Goal: Ask a question

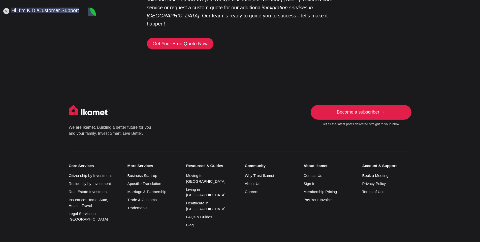
scroll to position [3996, 0]
type textarea "ㅗ"
type textarea "h"
type textarea "Hi KD, How are you?"
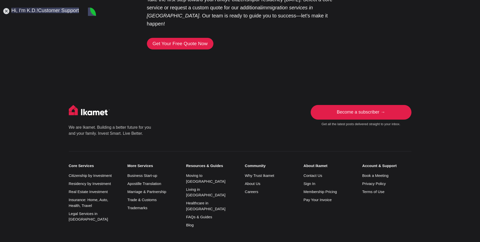
scroll to position [4018, 0]
type textarea "P"
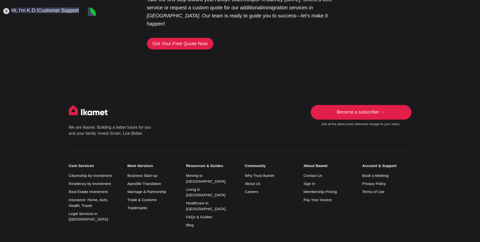
type textarea "Thanks for your text. As to the work permit, I'd love to apply for this. But I'…"
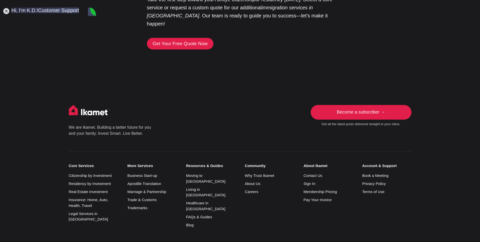
scroll to position [4152, 0]
type textarea "ㅑ"
type textarea "i"
type textarea "I"
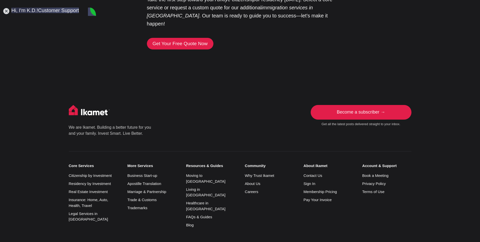
scroll to position [17, 0]
type textarea "Before going further, I'd like to ask you to have my contact number for Whatsap…"
drag, startPoint x: 47, startPoint y: 138, endPoint x: 48, endPoint y: 162, distance: 24.4
drag, startPoint x: 48, startPoint y: 162, endPoint x: 34, endPoint y: 165, distance: 14.5
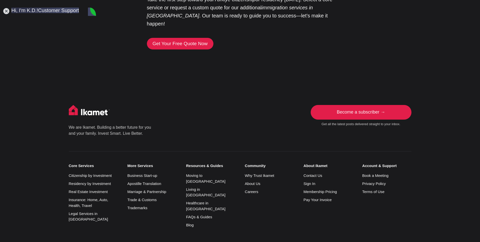
type textarea "I do have a business and a residence permit. But the reason I'm asking this is …"
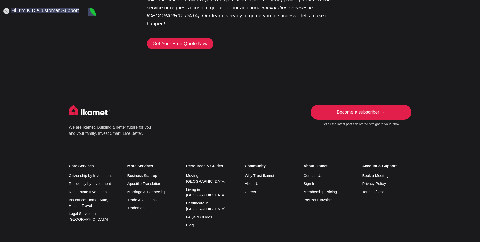
scroll to position [4306, 0]
drag, startPoint x: 45, startPoint y: 150, endPoint x: 39, endPoint y: 151, distance: 6.6
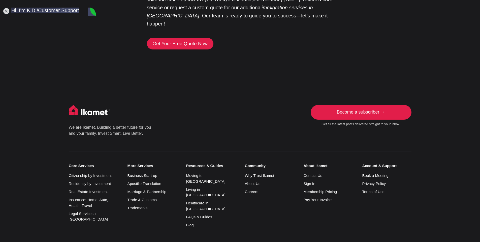
paste textarea "I"
type textarea "It says that with my number including the country code cannot talk to this acco…"
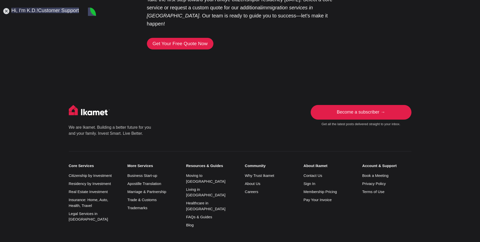
type textarea "I use a Turkish phone number"
type textarea "Of course, I do have a [DEMOGRAPHIC_DATA] as well. I have both accounts in What…"
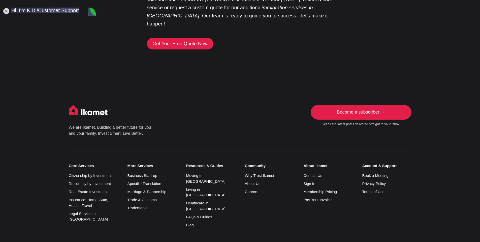
type textarea "I've never ever experienced with anyone in the world. Because of business, I do…"
type textarea "A"
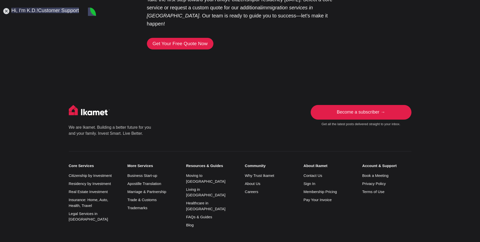
scroll to position [4693, 0]
type textarea "That is why I ask you to send me texts to me."
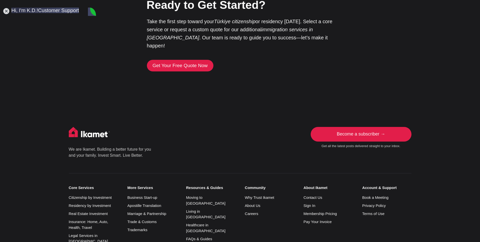
scroll to position [4825, 0]
type textarea "I am a [DEMOGRAPHIC_DATA] and living in [GEOGRAPHIC_DATA]. I use both phone num…"
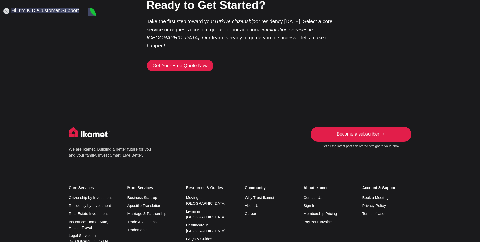
scroll to position [0, 0]
type textarea "That's why I'm asking you to text me thru Whatsapp using my phone number."
type textarea "_"
type textarea "[PHONE_NUMBER]"
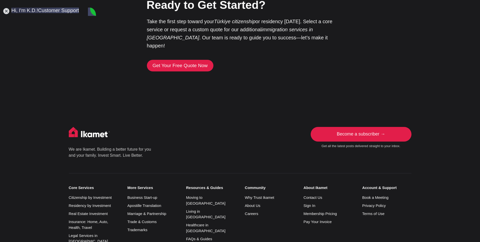
scroll to position [5084, 0]
type textarea "Sounds awkward"
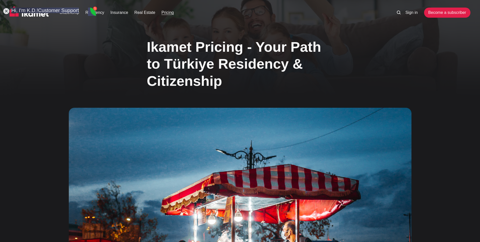
scroll to position [0, 0]
drag, startPoint x: 55, startPoint y: 15, endPoint x: 72, endPoint y: 3, distance: 20.3
click at [72, 3] on jdiv at bounding box center [70, 125] width 588 height 738
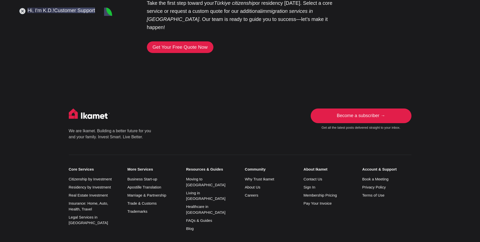
scroll to position [1223, 0]
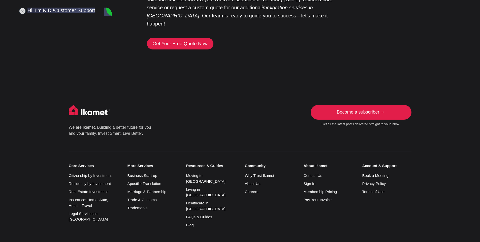
drag, startPoint x: 35, startPoint y: 221, endPoint x: 15, endPoint y: 221, distance: 19.9
type textarea "Dont' you have a Turkey phone number?"
click at [452, 114] on footer "Newsletter Get all the latest posts delivered straight to your inbox. Subscribe…" at bounding box center [240, 200] width 480 height 231
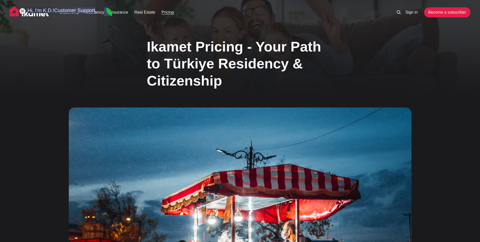
scroll to position [0, 0]
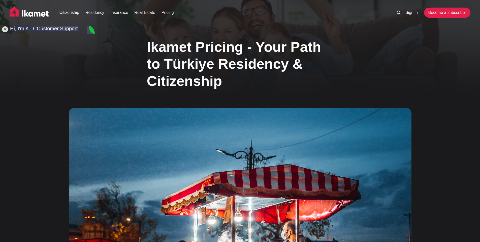
drag, startPoint x: 84, startPoint y: 11, endPoint x: 65, endPoint y: 29, distance: 26.4
click at [65, 29] on jdiv at bounding box center [52, 134] width 588 height 720
click at [38, 14] on img at bounding box center [30, 12] width 41 height 13
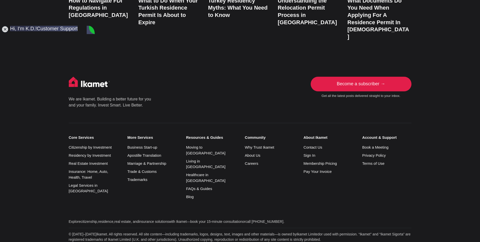
scroll to position [5284, 0]
type textarea "I saved your number but can't see this in Whatsapp"
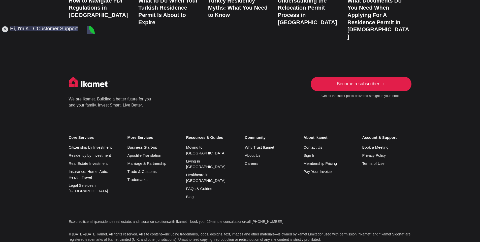
type textarea "I try again"
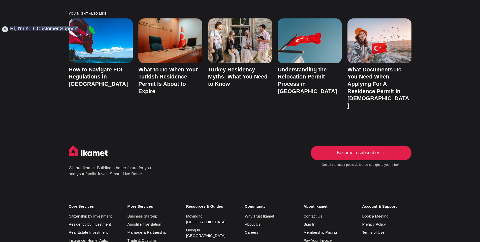
scroll to position [1110, 0]
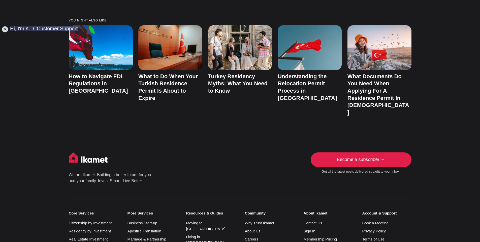
type textarea "I comes. But, the same warning. Seem strange."
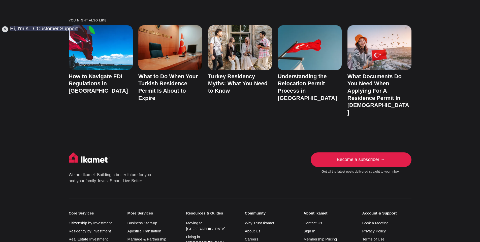
type textarea "I think you are not supposed to be in [GEOGRAPHIC_DATA], rather in [GEOGRAPHIC_…"
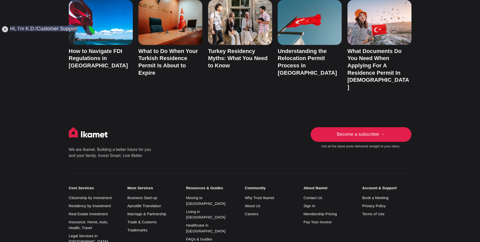
scroll to position [5404, 0]
type textarea "I'm just curious and can't understand why it does happens."
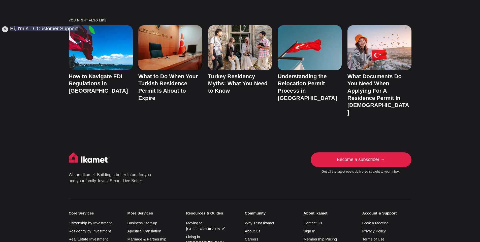
scroll to position [5533, 0]
type textarea "Then you can text me even with your own mobile phone number."
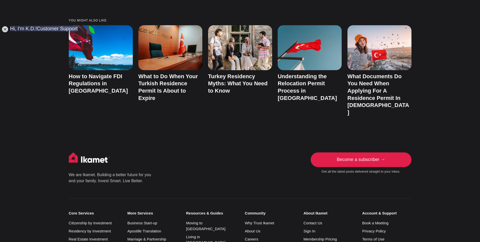
type textarea "I"
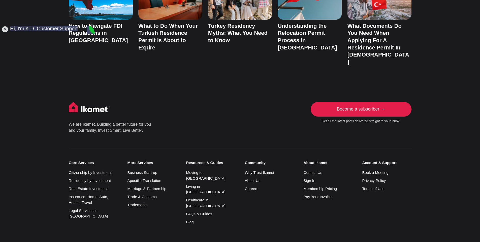
scroll to position [5670, 0]
click at [345, 193] on div "We are Ikamet. Building a better future for you and your family. Invest Smart. …" at bounding box center [240, 204] width 391 height 204
click at [194, 102] on div "We are Ikamet. Building a better future for you and your family. Invest Smart. …" at bounding box center [240, 121] width 343 height 39
click at [153, 83] on footer "Newsletter Get all the latest posts delivered straight to your inbox. Subscribe…" at bounding box center [240, 198] width 480 height 231
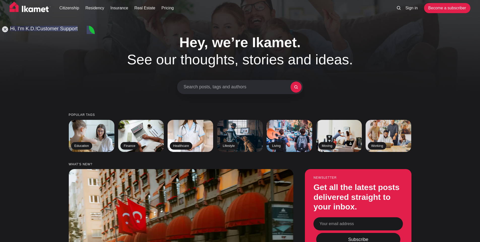
scroll to position [0, 0]
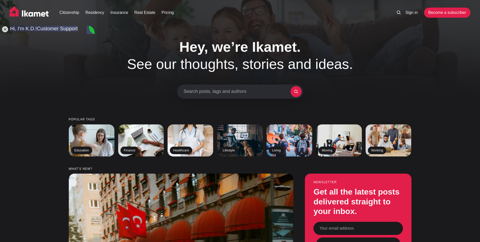
click at [38, 16] on img at bounding box center [30, 12] width 41 height 13
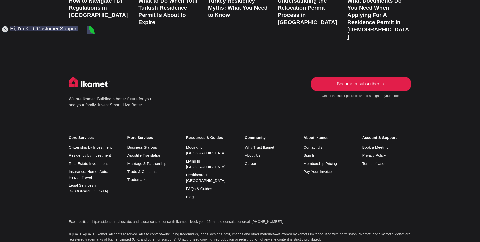
scroll to position [5988, 0]
click at [313, 219] on p "Explore citizenship , residence , real estate , and insurance solutions with Ik…" at bounding box center [240, 221] width 343 height 5
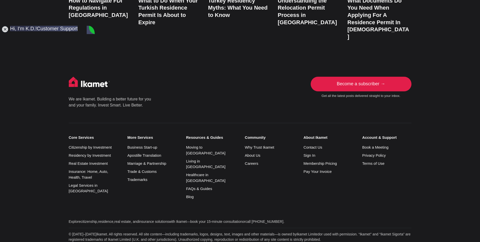
scroll to position [2, 0]
type textarea "Thanks for your explanation K.D. But, I think I can't continue under the circum…"
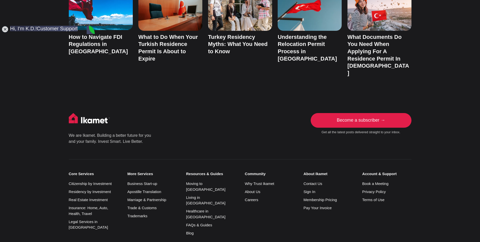
scroll to position [1135, 0]
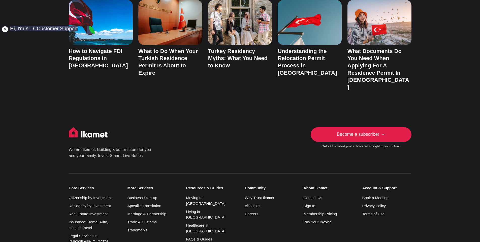
click at [5, 29] on jdiv at bounding box center [5, 29] width 7 height 7
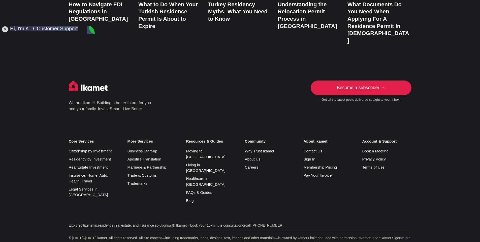
scroll to position [1186, 0]
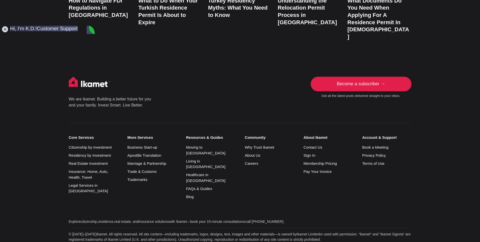
type textarea "I have no words. But after facing the problem, I tried long but failed finding …"
type textarea "Sorry"
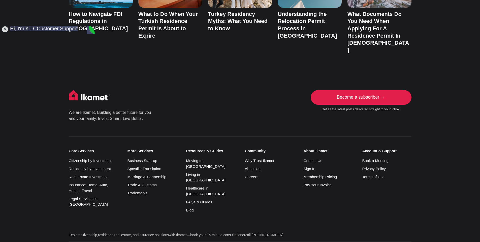
scroll to position [1160, 0]
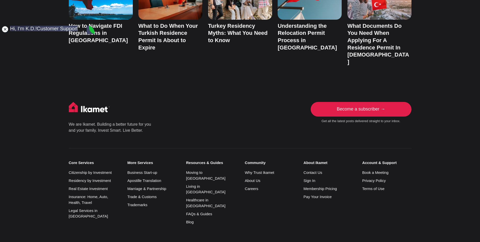
click at [7, 29] on jdiv at bounding box center [5, 29] width 7 height 7
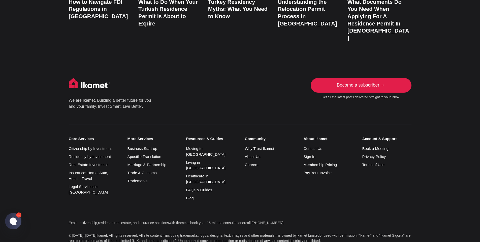
scroll to position [1186, 0]
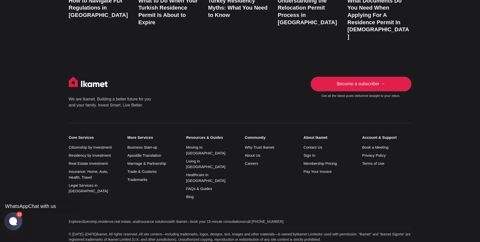
click at [13, 223] on jdiv at bounding box center [13, 220] width 10 height 9
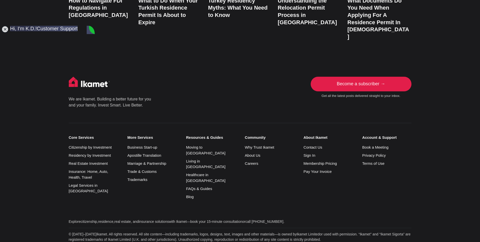
scroll to position [6539, 0]
click at [5, 28] on jdiv at bounding box center [5, 29] width 7 height 7
